Goal: Information Seeking & Learning: Learn about a topic

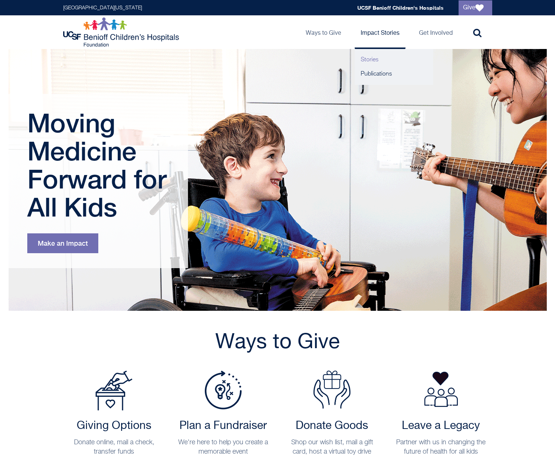
click at [370, 60] on link "Stories" at bounding box center [394, 60] width 79 height 14
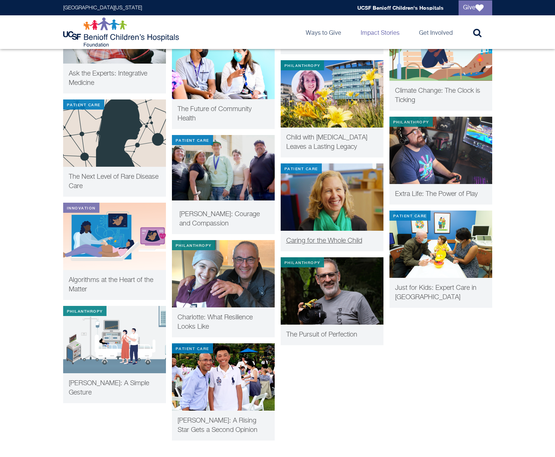
scroll to position [1313, 0]
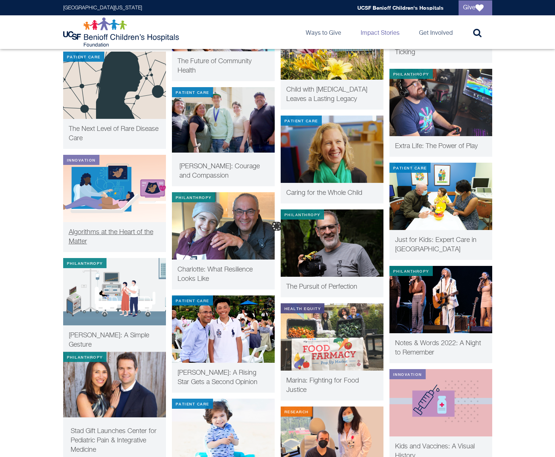
click at [125, 171] on img at bounding box center [114, 188] width 103 height 67
